Goal: Transaction & Acquisition: Purchase product/service

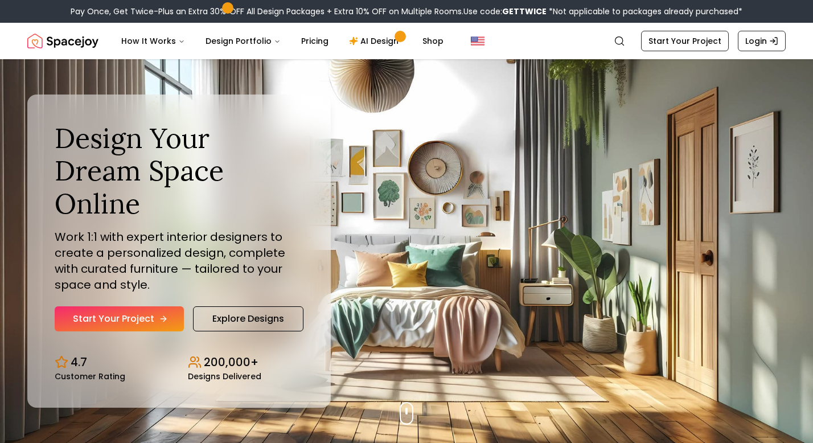
click at [162, 306] on link "Start Your Project" at bounding box center [119, 318] width 129 height 25
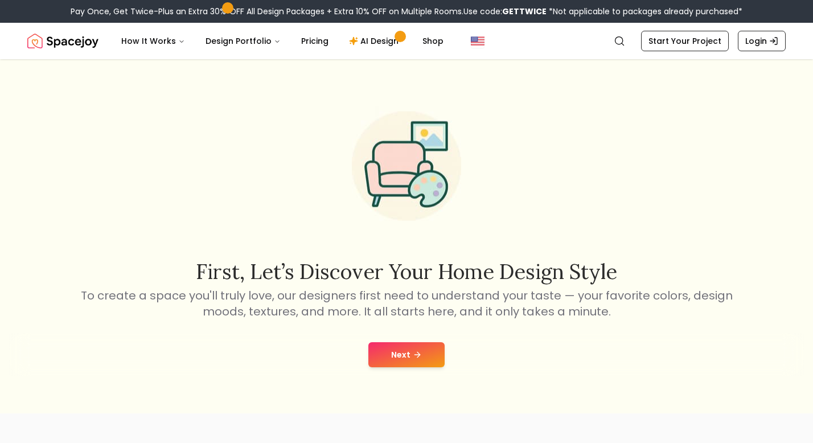
click at [382, 359] on button "Next" at bounding box center [406, 354] width 76 height 25
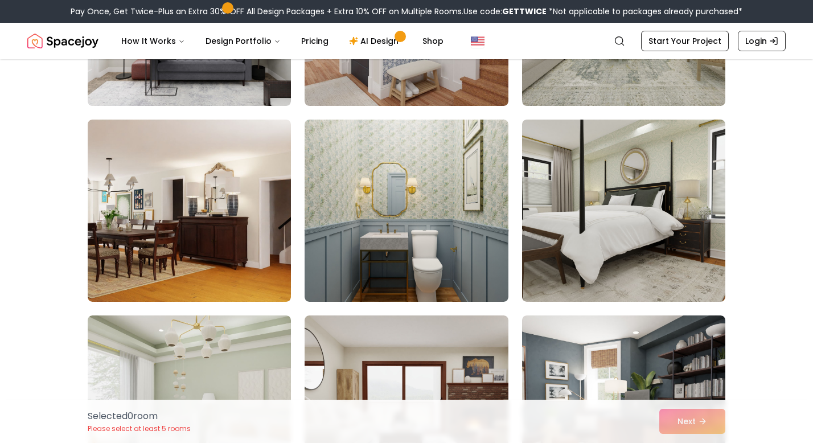
scroll to position [1230, 0]
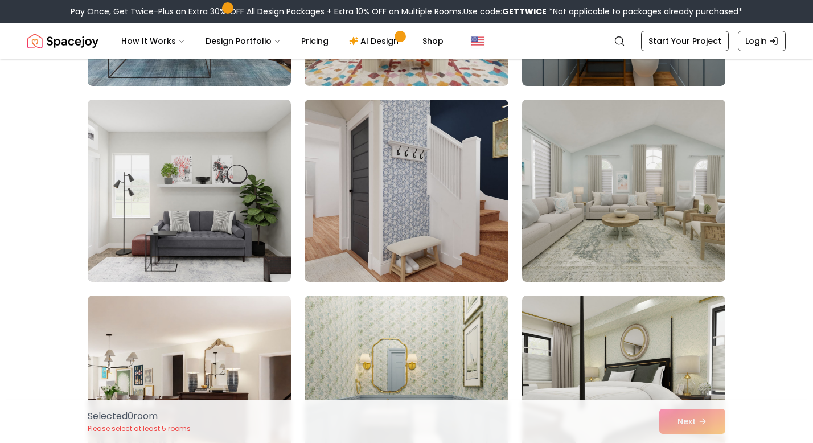
click at [620, 212] on img at bounding box center [623, 190] width 213 height 191
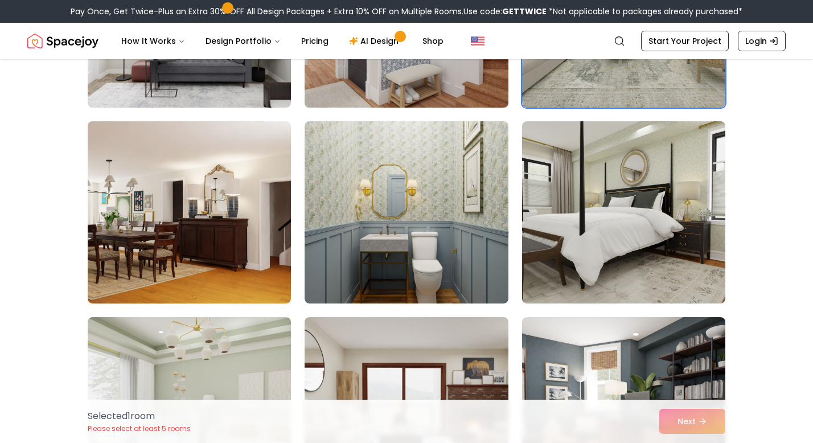
scroll to position [1405, 0]
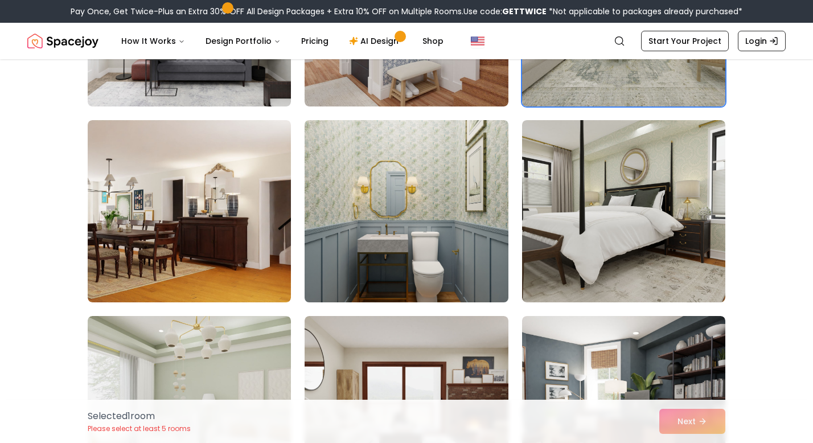
click at [462, 263] on img at bounding box center [405, 211] width 213 height 191
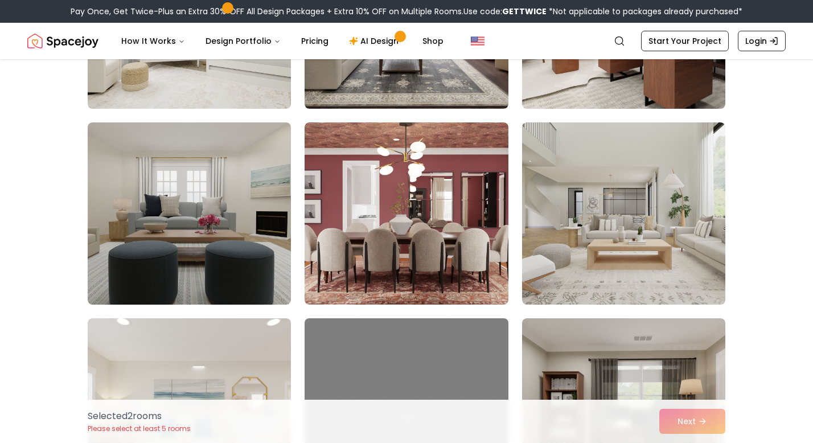
scroll to position [1803, 0]
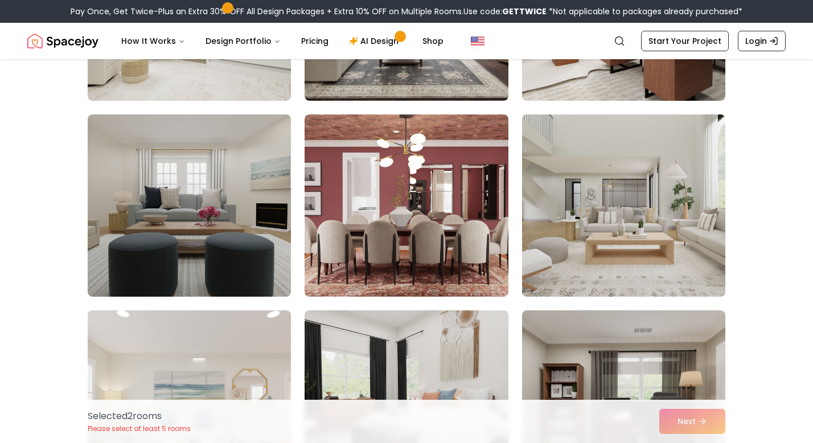
click at [597, 233] on img at bounding box center [623, 205] width 213 height 191
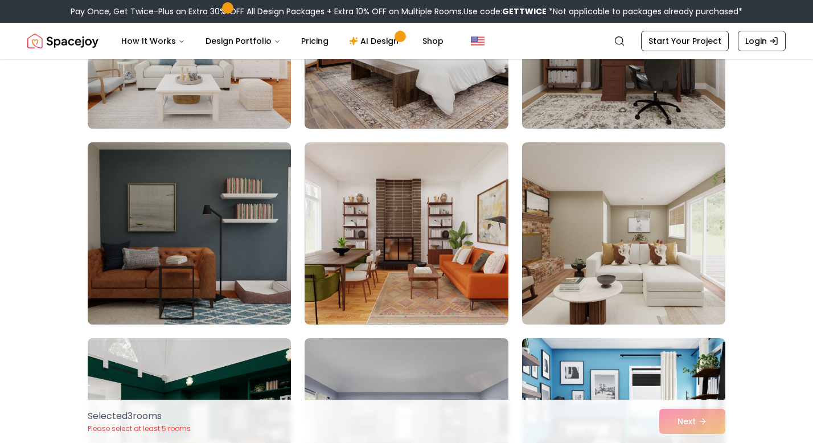
scroll to position [2168, 0]
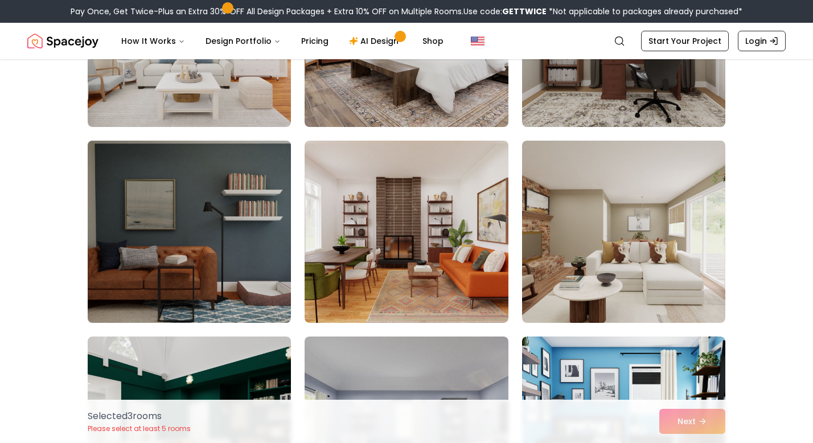
click at [256, 198] on img at bounding box center [189, 231] width 213 height 191
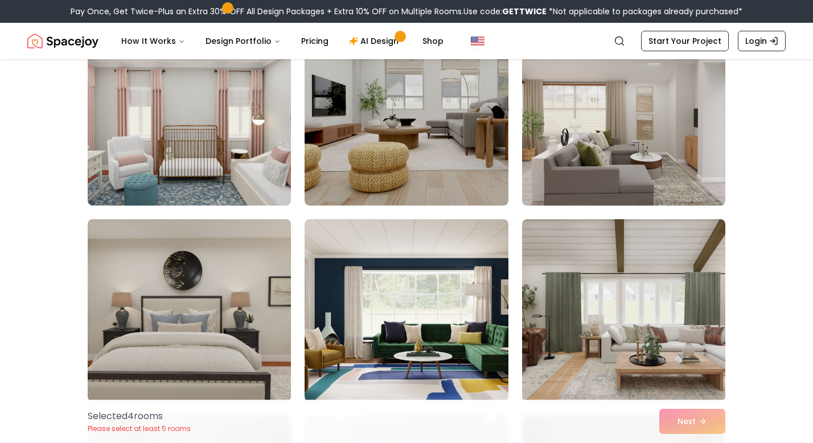
scroll to position [3461, 0]
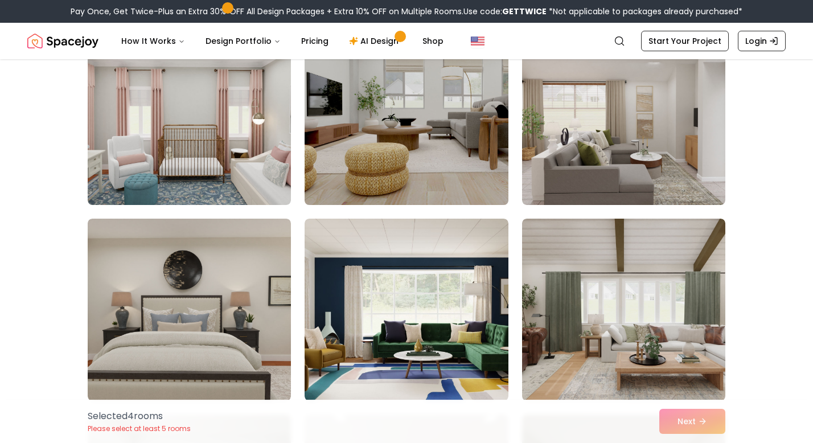
click at [483, 126] on img at bounding box center [405, 113] width 213 height 191
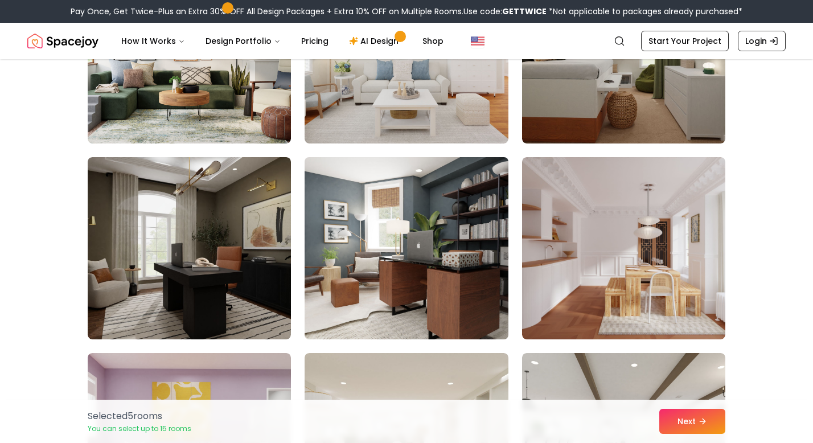
scroll to position [3915, 0]
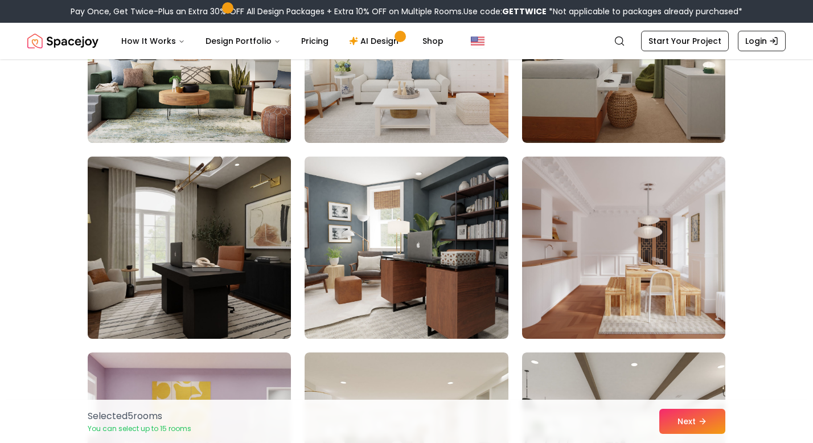
click at [269, 242] on img at bounding box center [189, 247] width 213 height 191
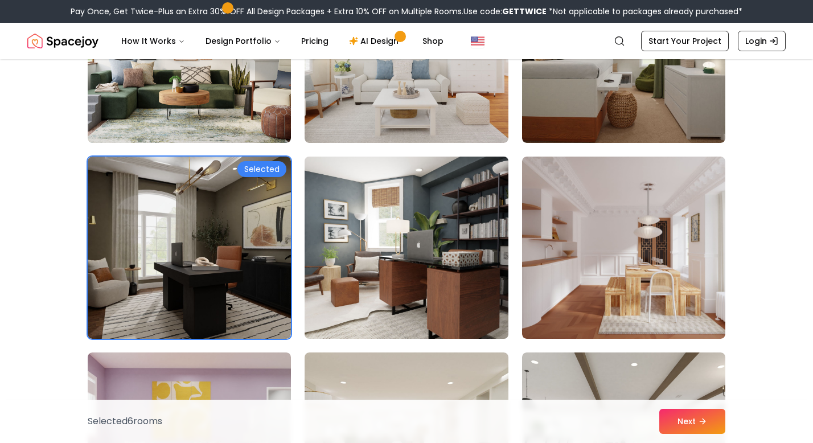
click at [377, 225] on img at bounding box center [405, 247] width 213 height 191
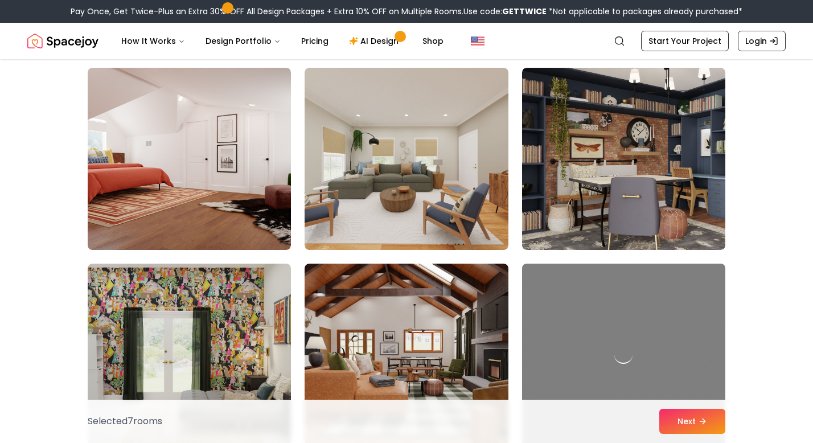
scroll to position [4394, 0]
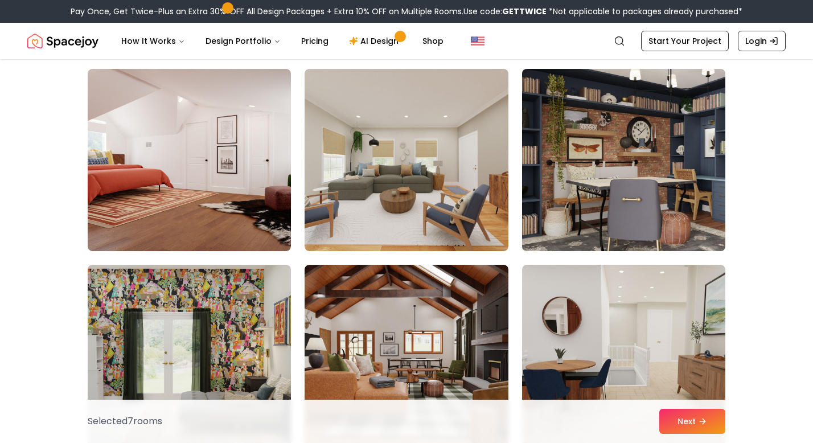
click at [573, 186] on img at bounding box center [623, 159] width 213 height 191
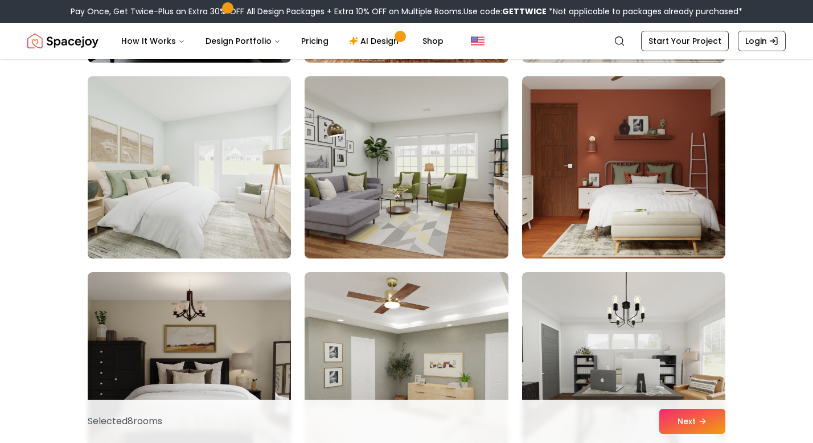
scroll to position [5367, 0]
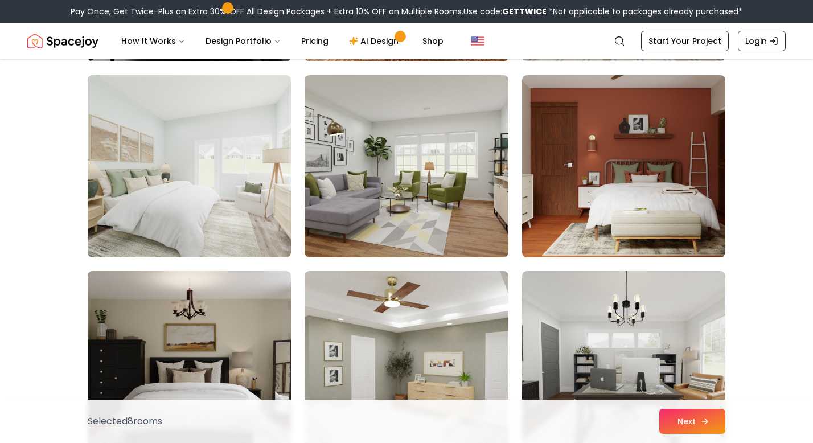
click at [690, 422] on button "Next" at bounding box center [692, 421] width 66 height 25
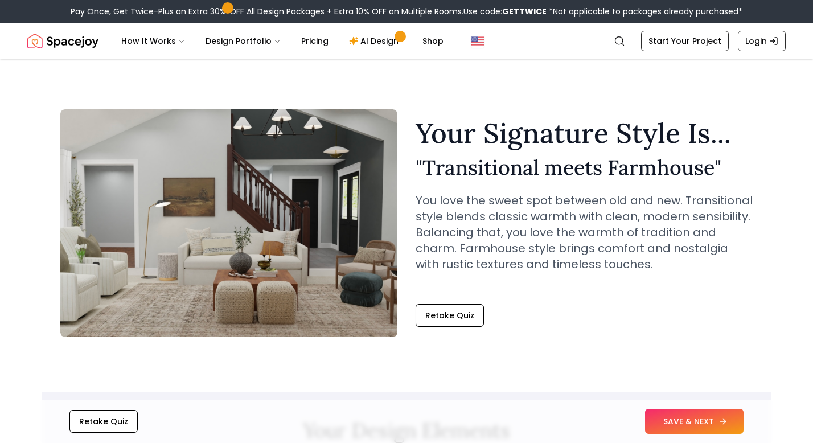
click at [677, 414] on button "SAVE & NEXT" at bounding box center [694, 421] width 98 height 25
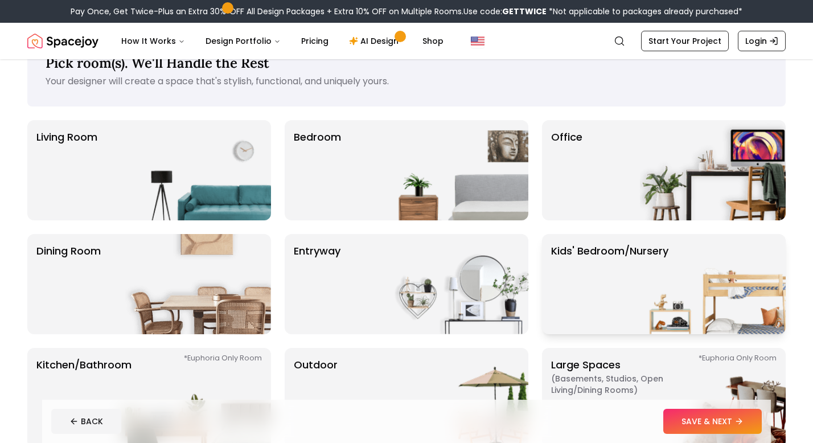
scroll to position [38, 0]
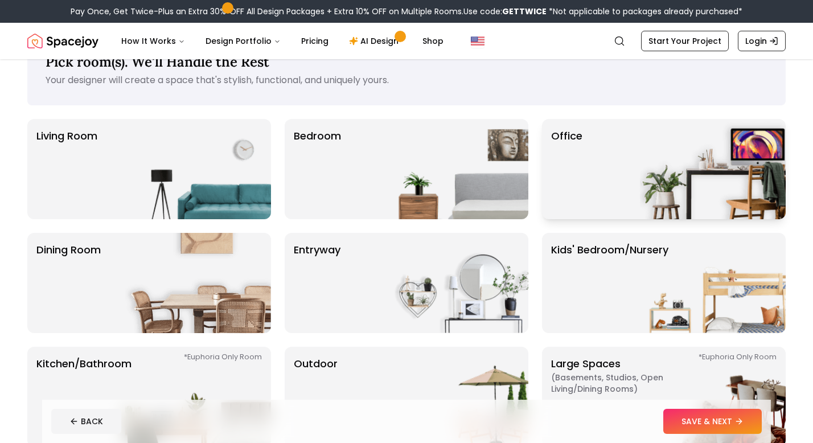
click at [629, 177] on div "Office" at bounding box center [664, 169] width 244 height 100
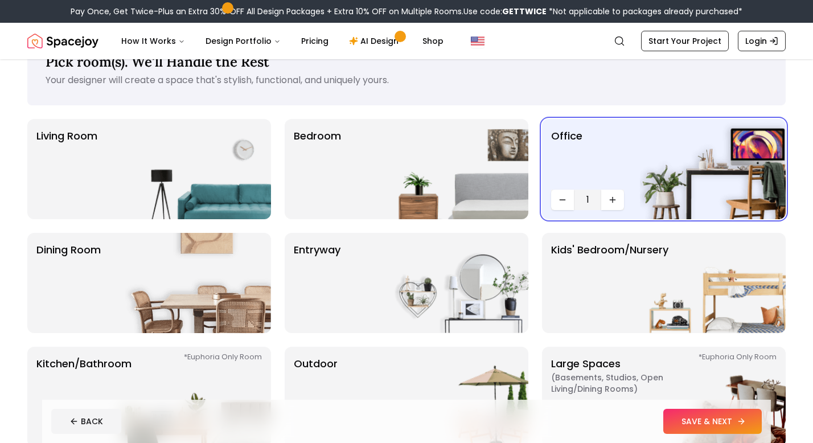
click at [689, 425] on button "SAVE & NEXT" at bounding box center [712, 421] width 98 height 25
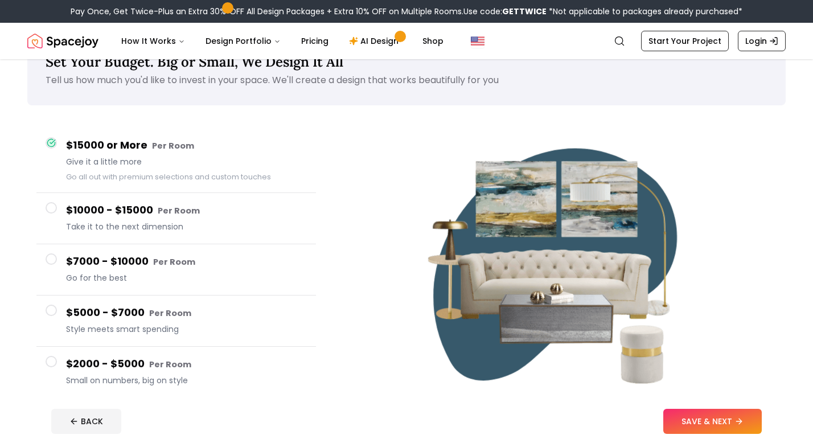
click at [120, 359] on h4 "$2000 - $5000 Per Room" at bounding box center [186, 364] width 241 height 17
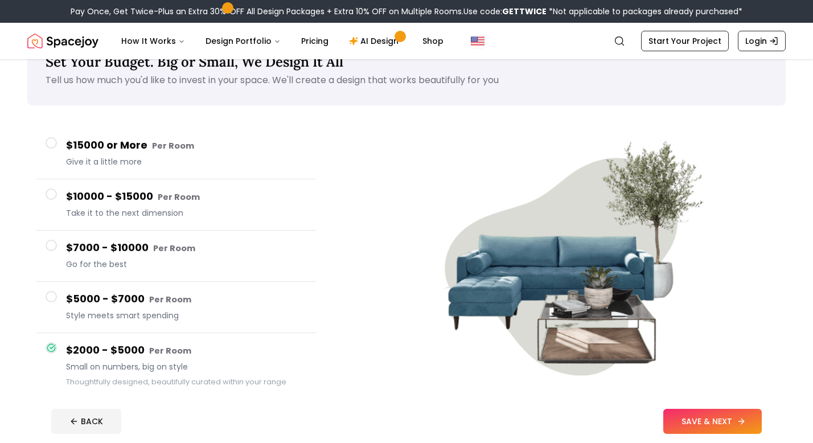
click at [688, 425] on button "SAVE & NEXT" at bounding box center [712, 421] width 98 height 25
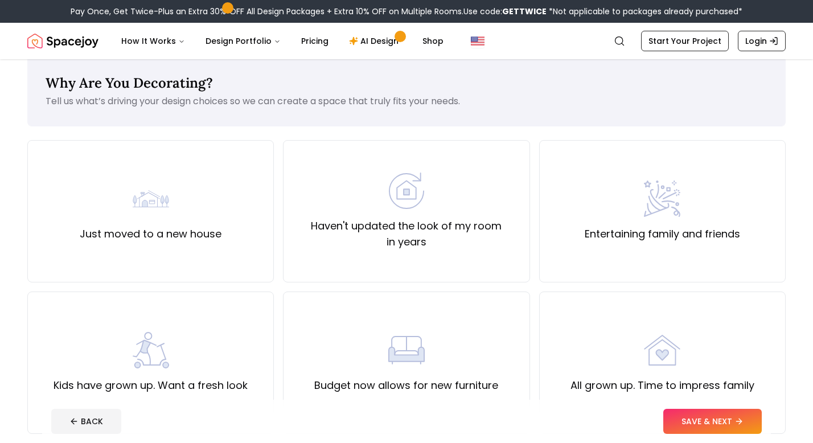
scroll to position [14, 0]
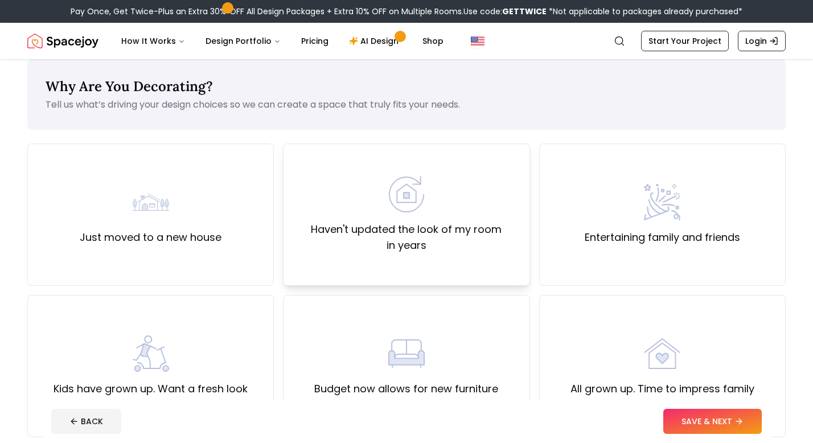
click at [504, 236] on label "Haven't updated the look of my room in years" at bounding box center [406, 237] width 227 height 32
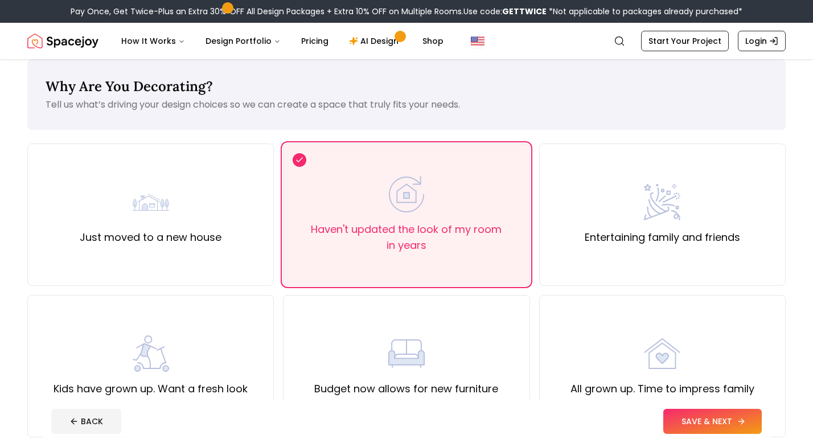
click at [728, 418] on button "SAVE & NEXT" at bounding box center [712, 421] width 98 height 25
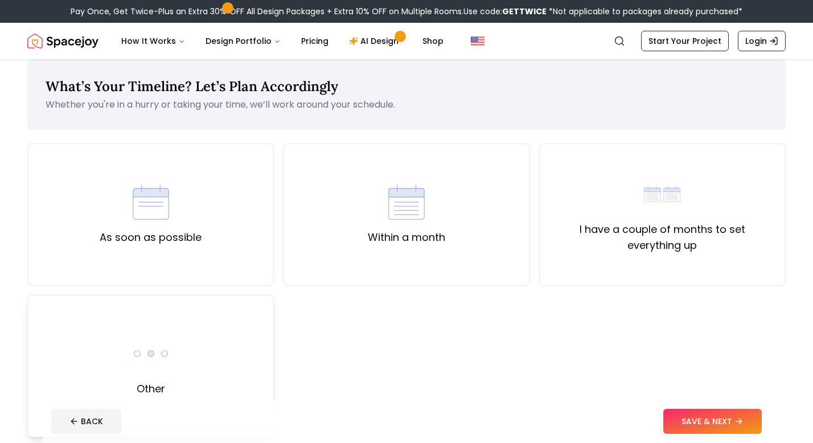
click at [266, 354] on div "Other" at bounding box center [150, 366] width 246 height 142
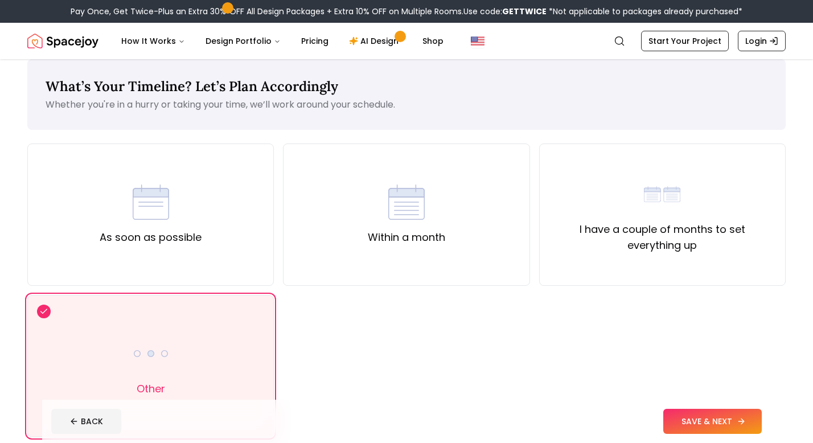
click at [694, 428] on button "SAVE & NEXT" at bounding box center [712, 421] width 98 height 25
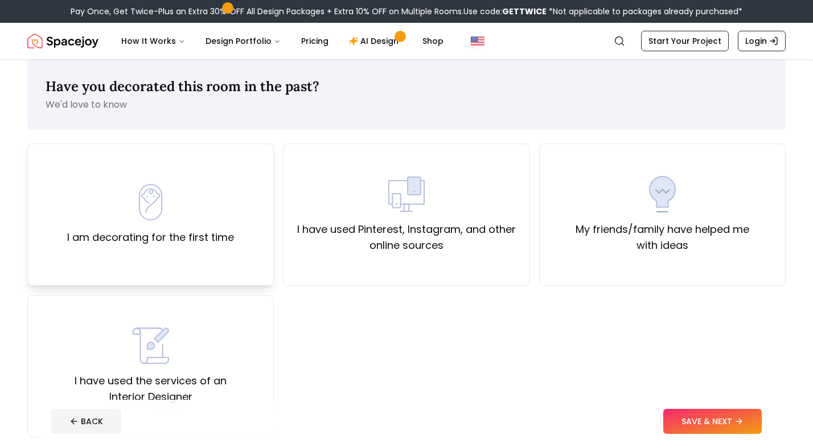
click at [161, 226] on div "I am decorating for the first time" at bounding box center [150, 214] width 167 height 61
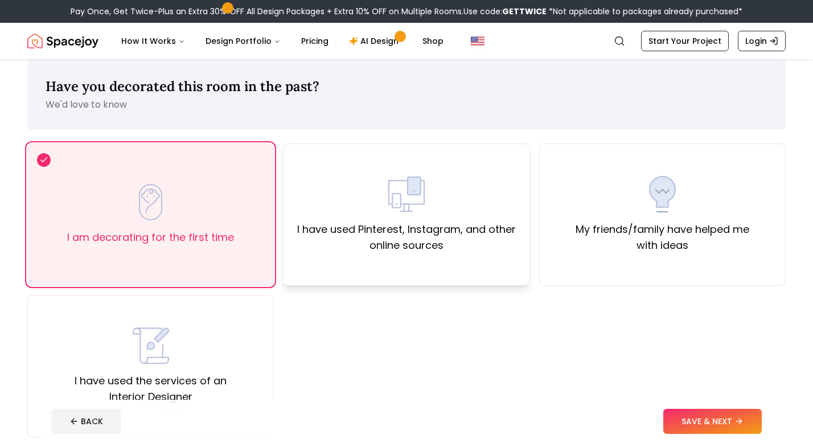
click at [371, 228] on label "I have used Pinterest, Instagram, and other online sources" at bounding box center [406, 237] width 227 height 32
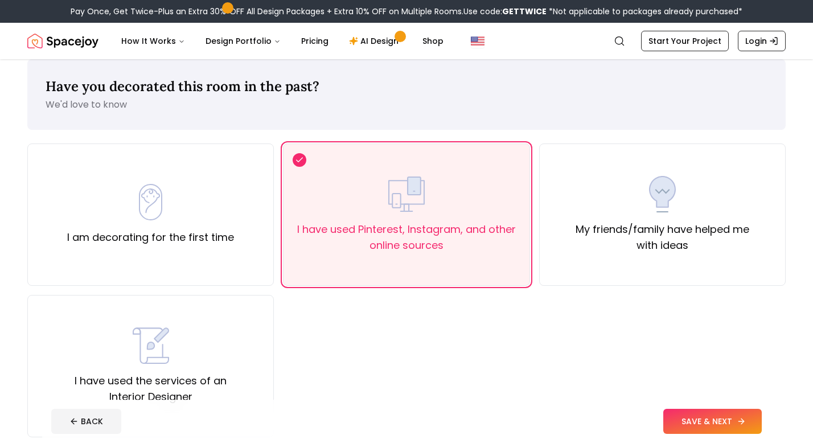
click at [715, 412] on button "SAVE & NEXT" at bounding box center [712, 421] width 98 height 25
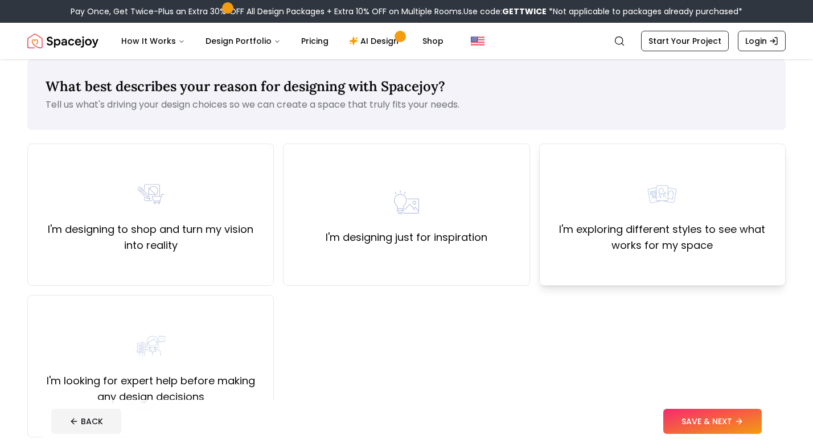
click at [561, 250] on label "I'm exploring different styles to see what works for my space" at bounding box center [662, 237] width 227 height 32
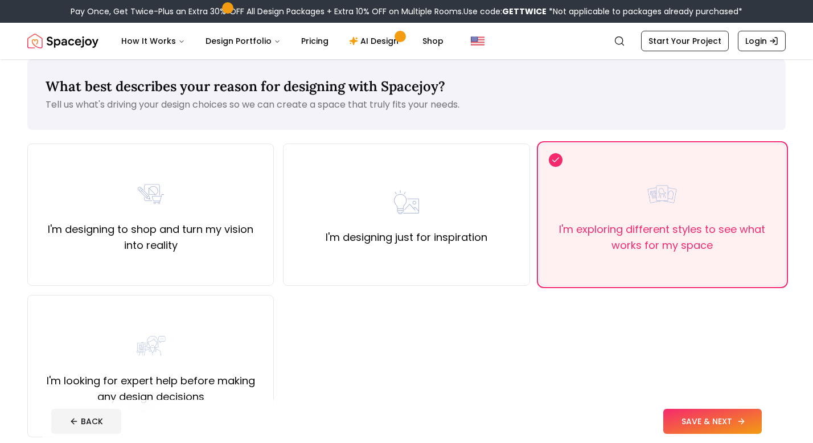
click at [683, 422] on button "SAVE & NEXT" at bounding box center [712, 421] width 98 height 25
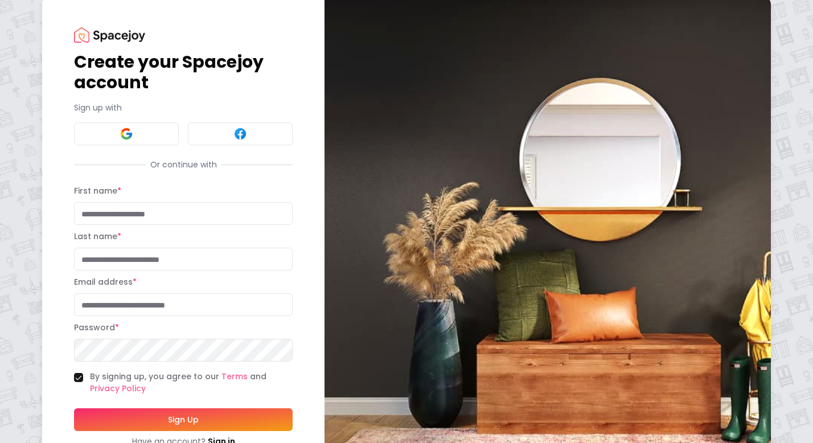
scroll to position [59, 0]
